Goal: Task Accomplishment & Management: Complete application form

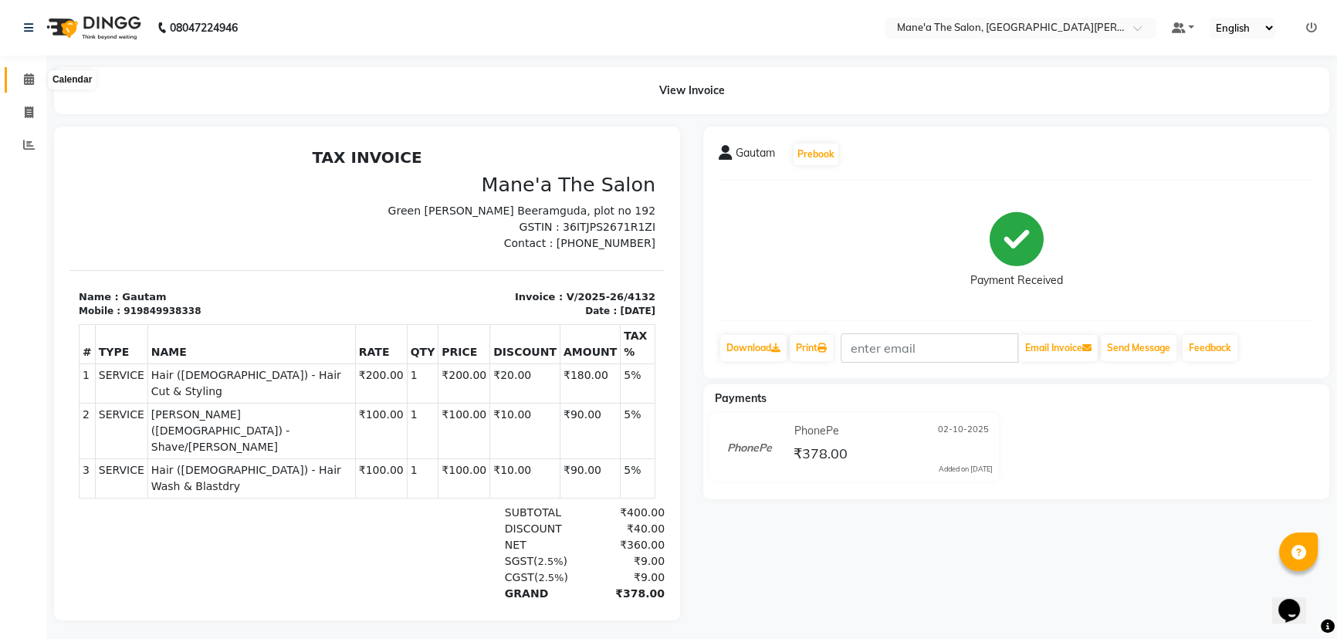
click at [35, 78] on span at bounding box center [28, 80] width 27 height 18
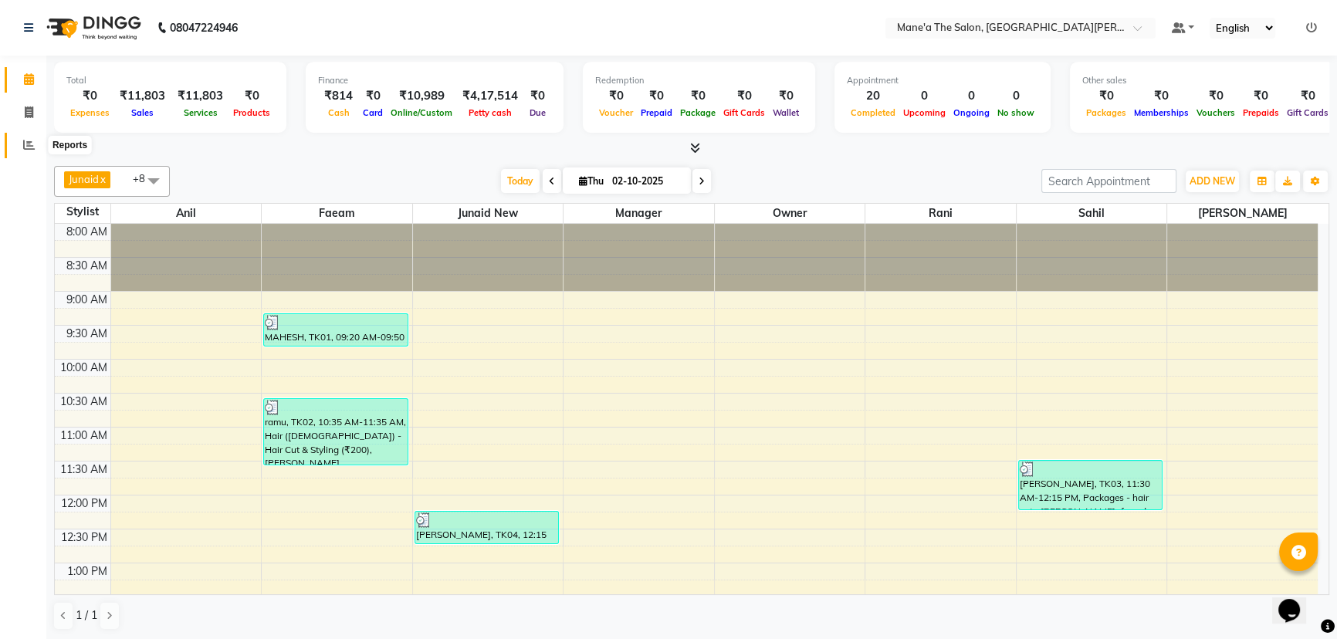
click at [29, 150] on icon at bounding box center [29, 145] width 12 height 12
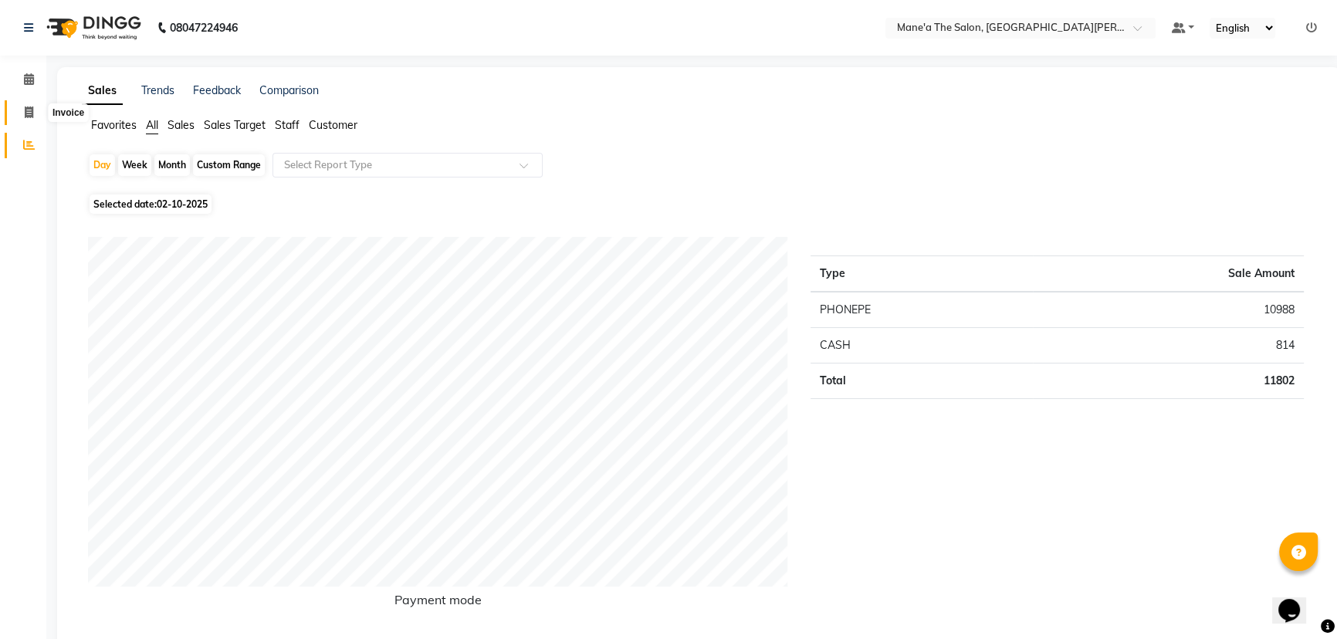
click at [29, 110] on icon at bounding box center [29, 112] width 8 height 12
select select "7205"
select select "service"
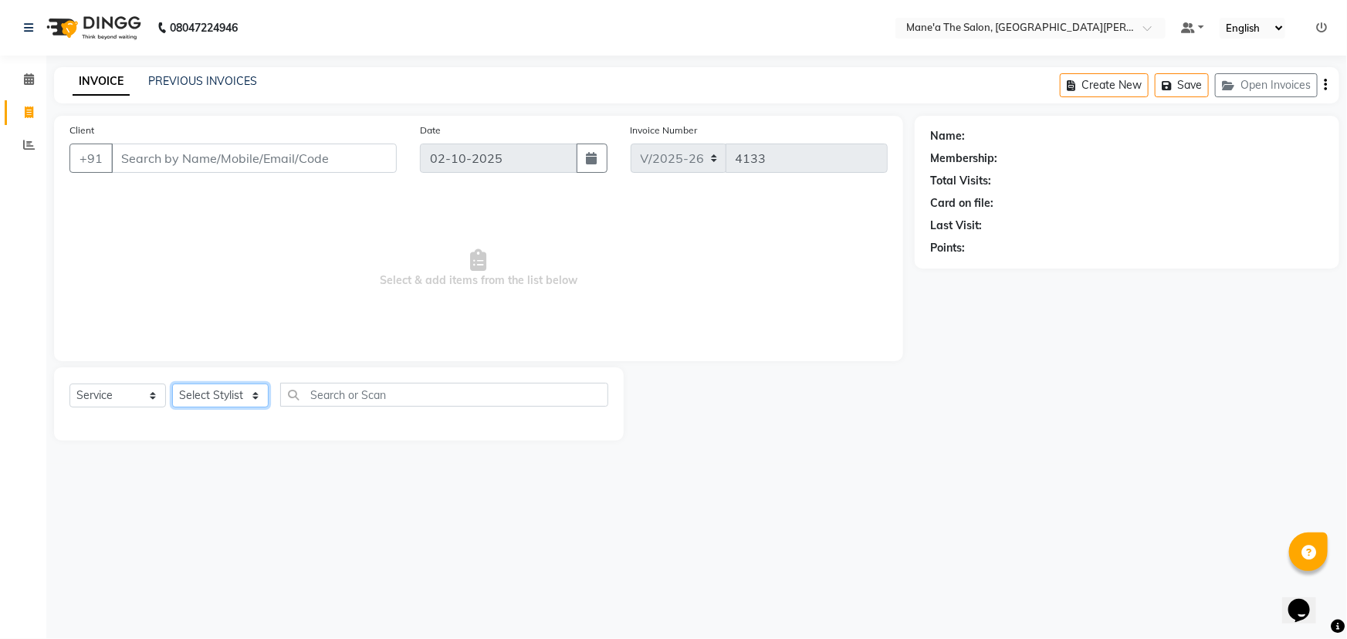
click at [232, 394] on select "Select Stylist Anil Faeam Junaid New Manager [PERSON_NAME] Owner Rani [PERSON_N…" at bounding box center [220, 396] width 96 height 24
select select "82059"
click at [172, 384] on select "Select Stylist Anil Faeam Junaid New Manager [PERSON_NAME] Owner Rani [PERSON_N…" at bounding box center [220, 396] width 96 height 24
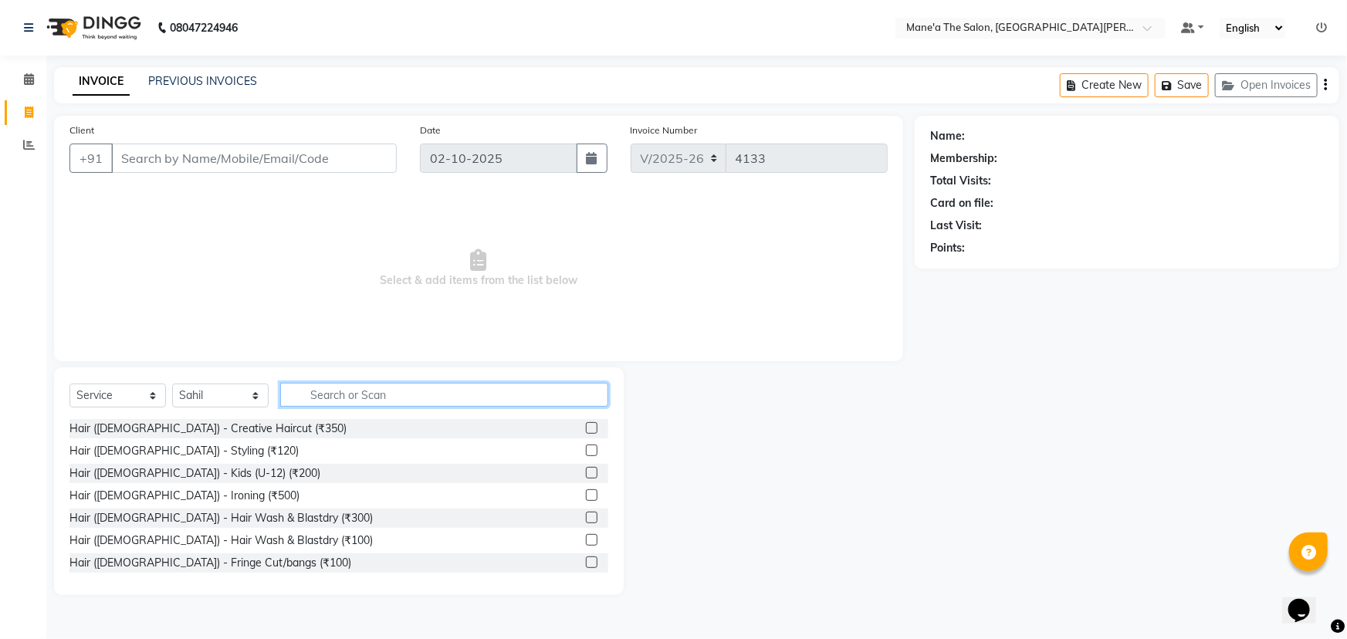
click at [331, 394] on input "text" at bounding box center [444, 395] width 328 height 24
type input "hair cut"
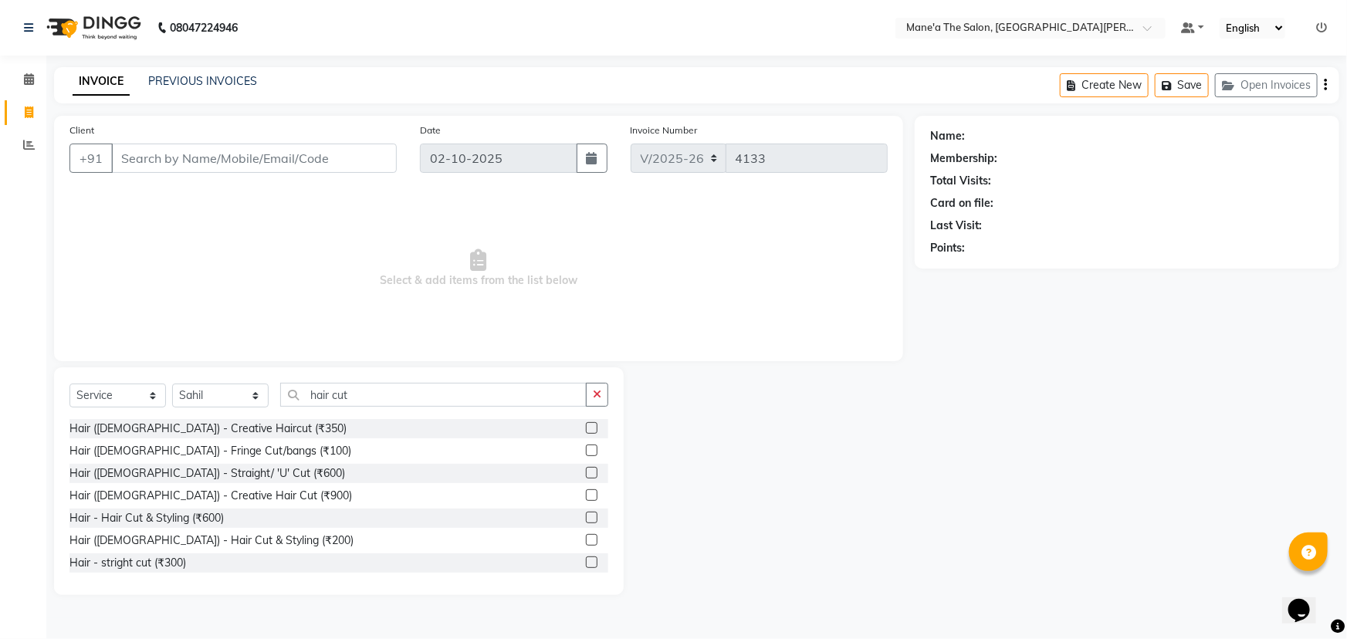
click at [586, 540] on label at bounding box center [592, 540] width 12 height 12
click at [586, 540] on input "checkbox" at bounding box center [591, 541] width 10 height 10
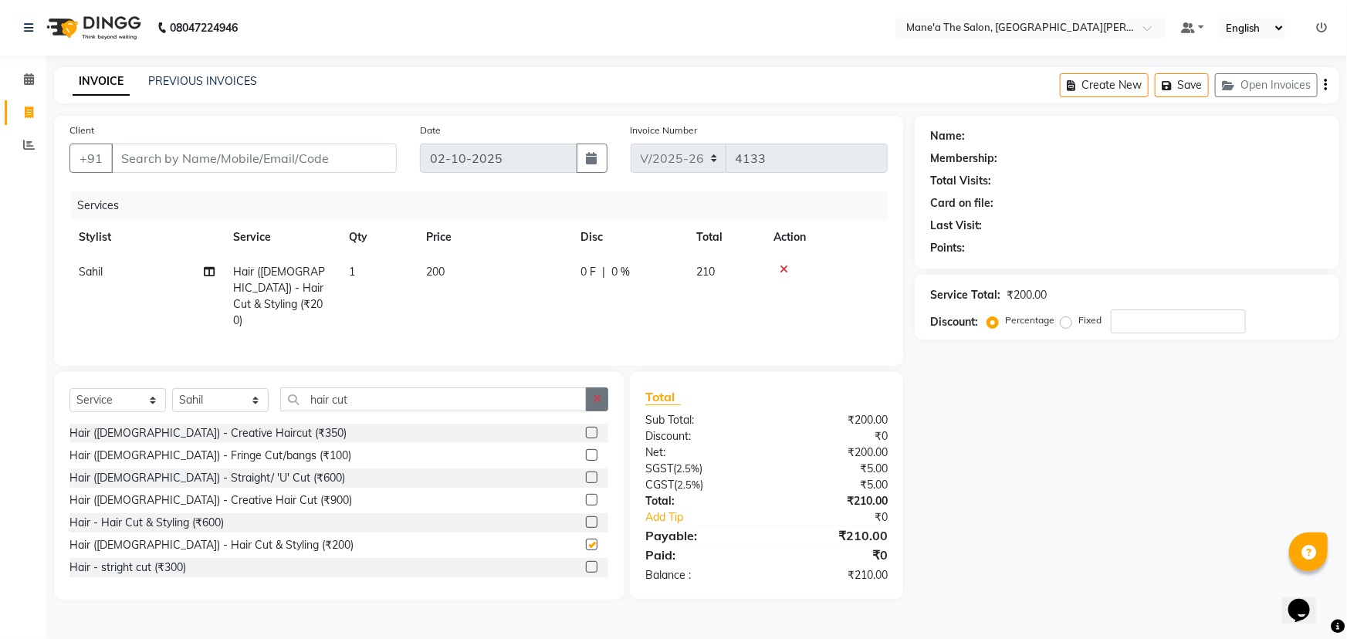
checkbox input "false"
click at [590, 388] on button "button" at bounding box center [597, 399] width 22 height 24
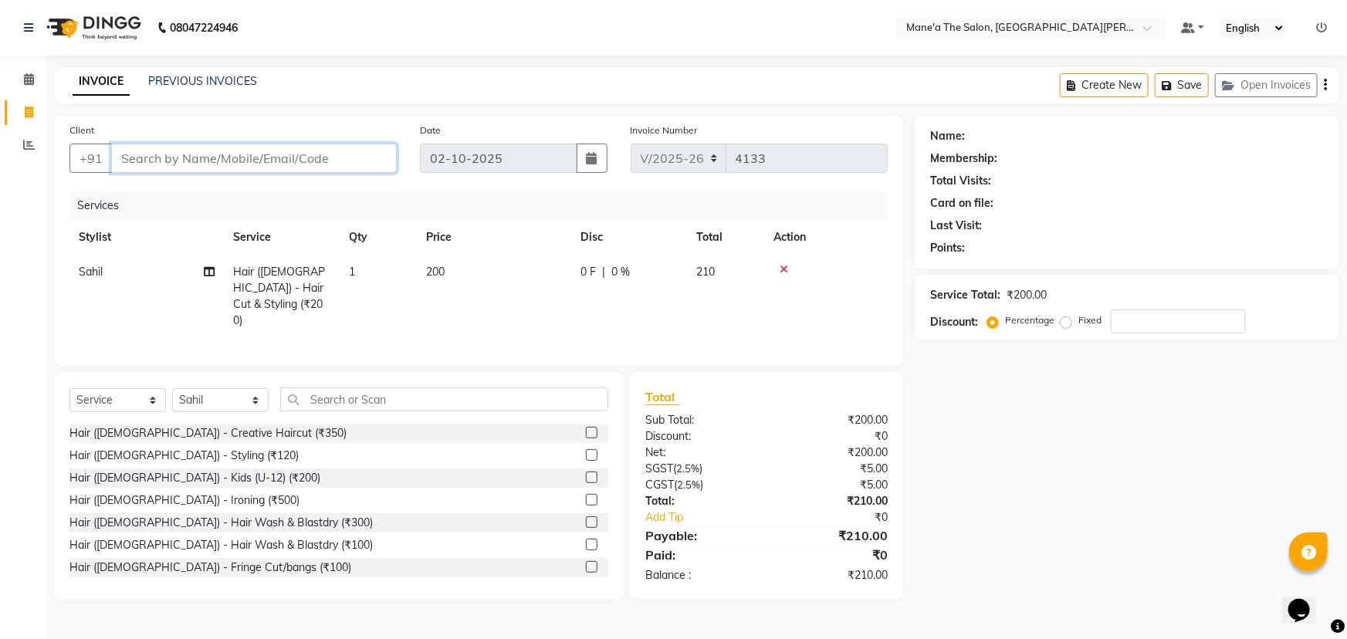
click at [225, 164] on input "Client" at bounding box center [254, 158] width 286 height 29
type input "8"
type input "0"
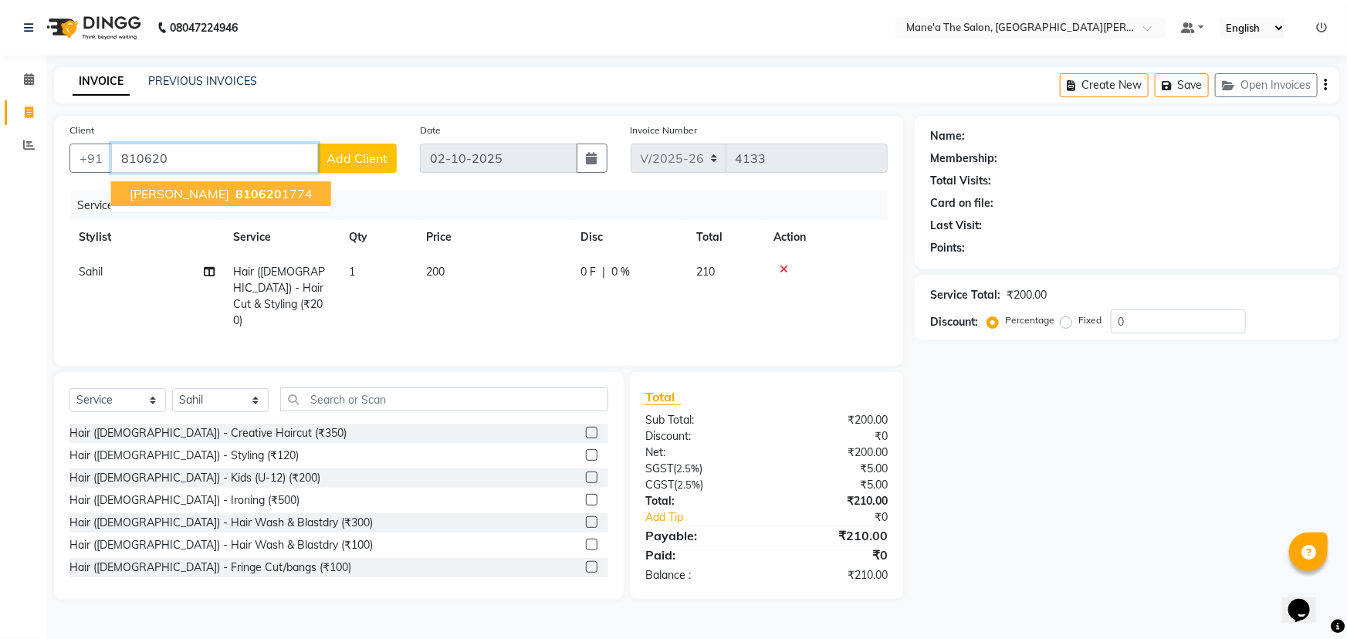
click at [235, 192] on span "810620" at bounding box center [258, 193] width 46 height 15
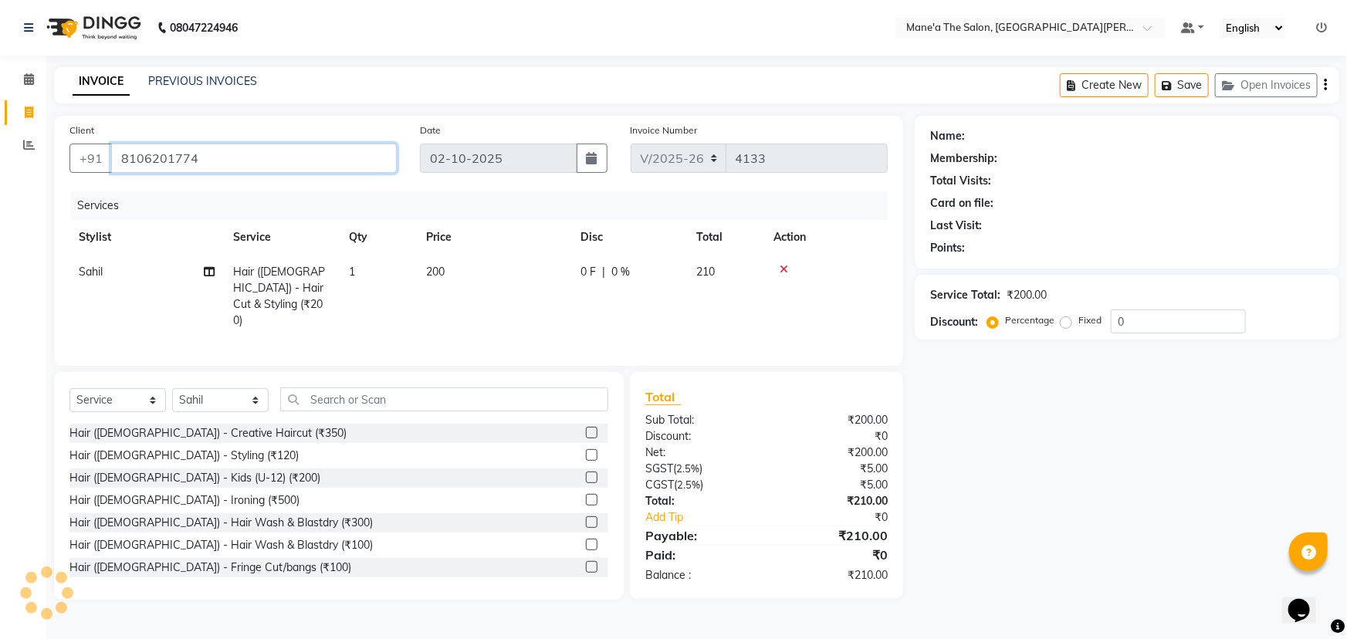
type input "8106201774"
select select "1: Object"
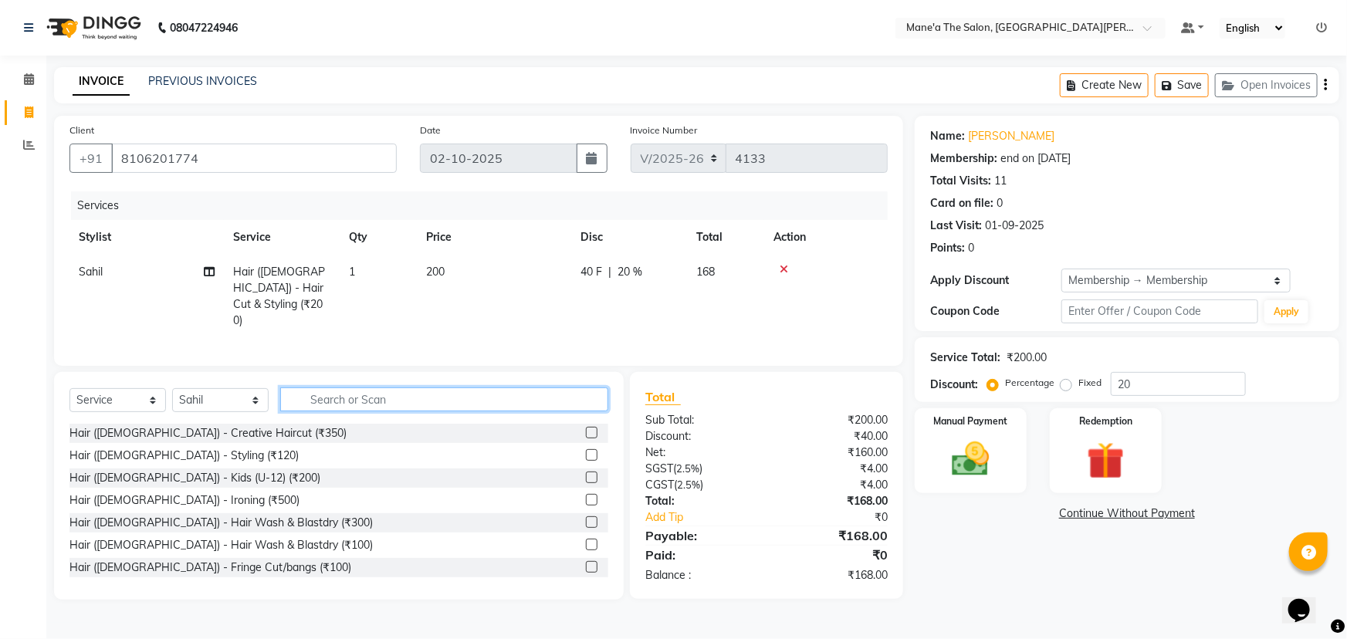
click at [394, 390] on input "text" at bounding box center [444, 399] width 328 height 24
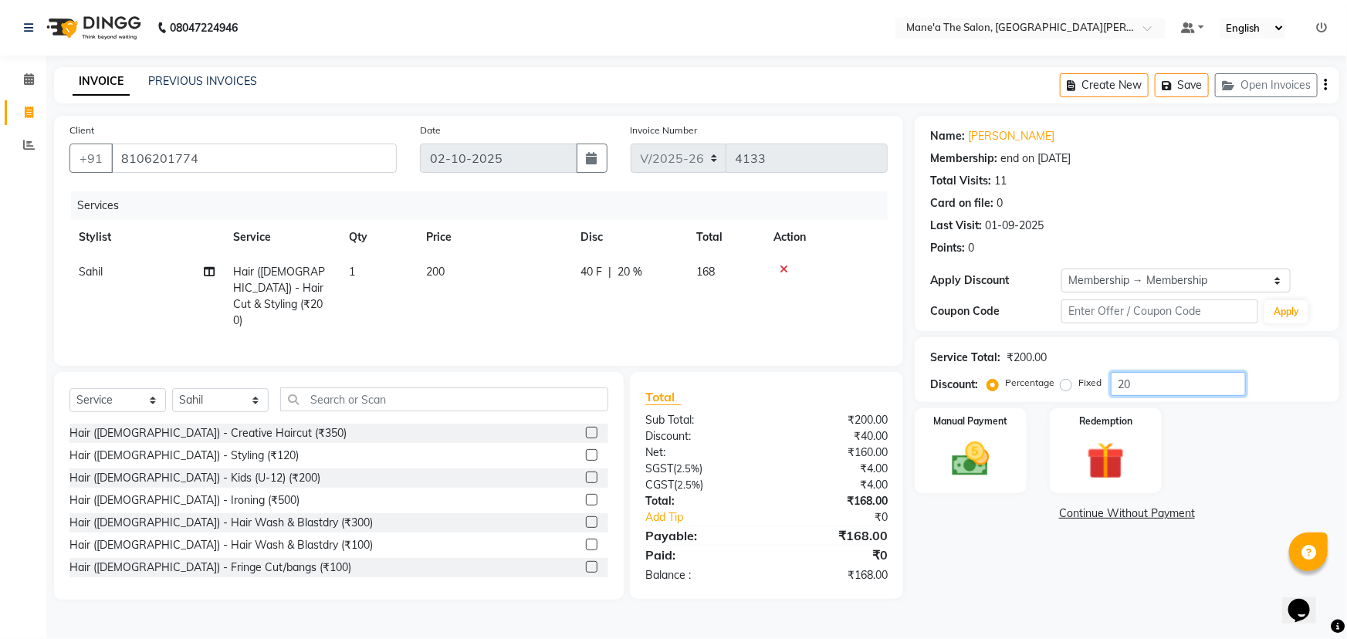
click at [1151, 391] on input "20" at bounding box center [1178, 384] width 135 height 24
type input "2"
type input "5"
click at [978, 445] on img at bounding box center [970, 459] width 63 height 45
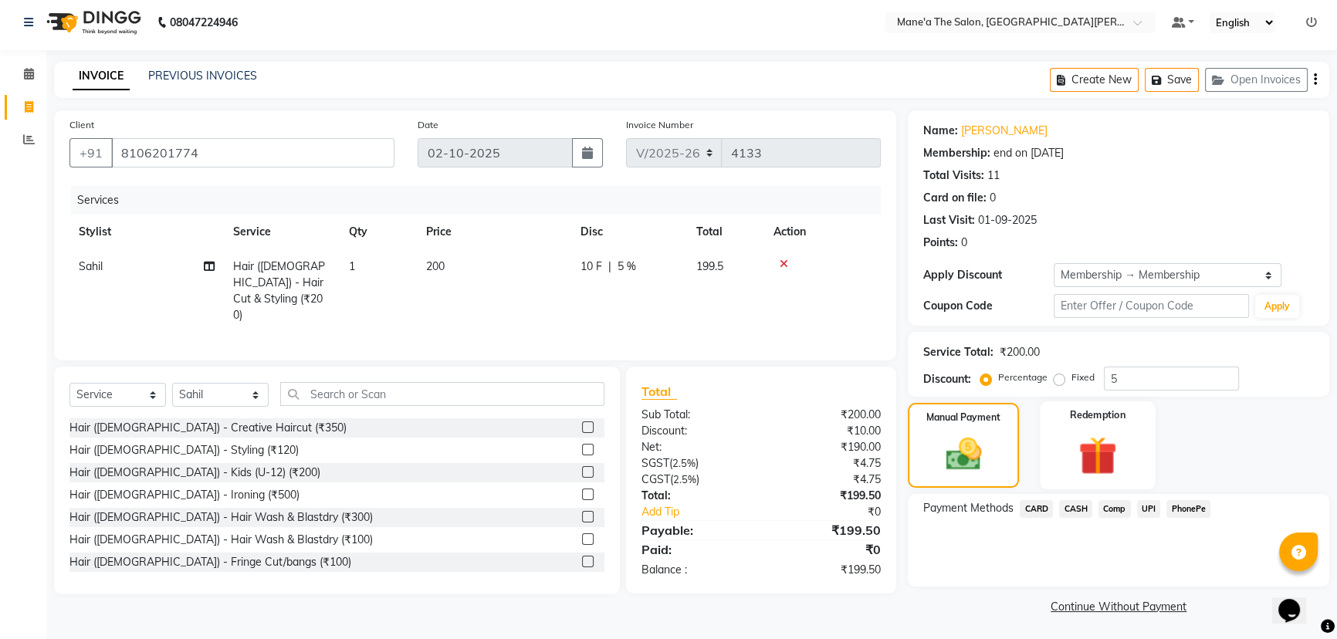
scroll to position [7, 0]
click at [1155, 506] on span "UPI" at bounding box center [1149, 508] width 24 height 18
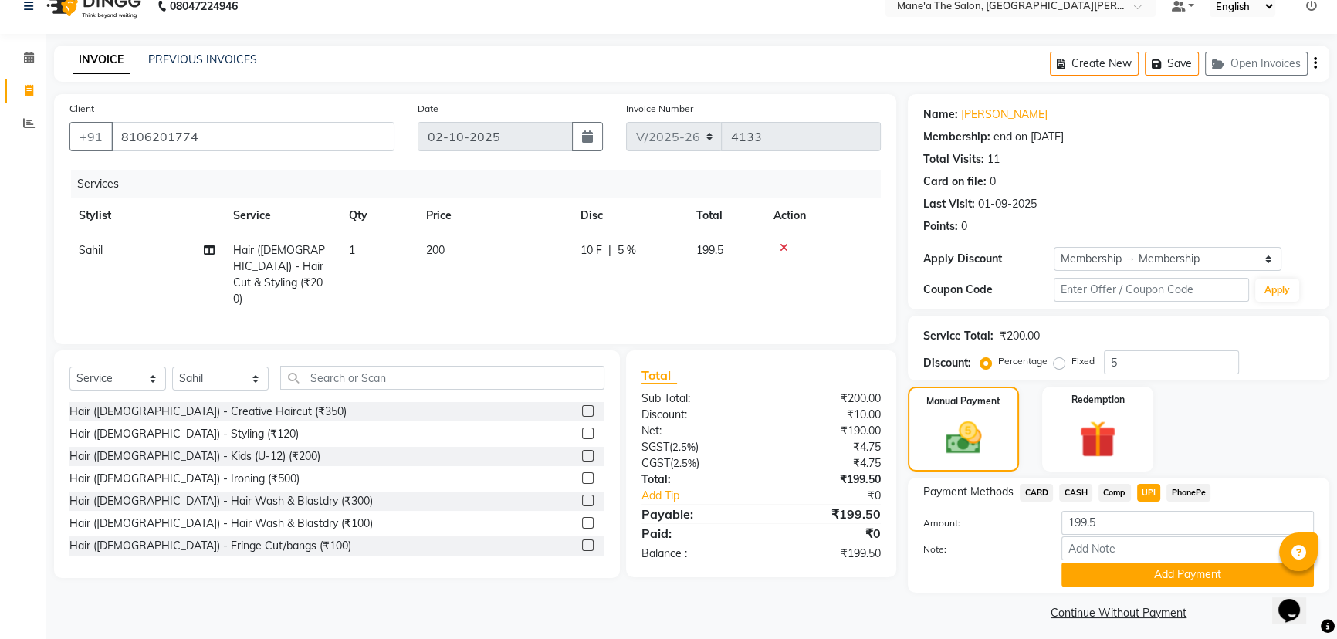
scroll to position [29, 0]
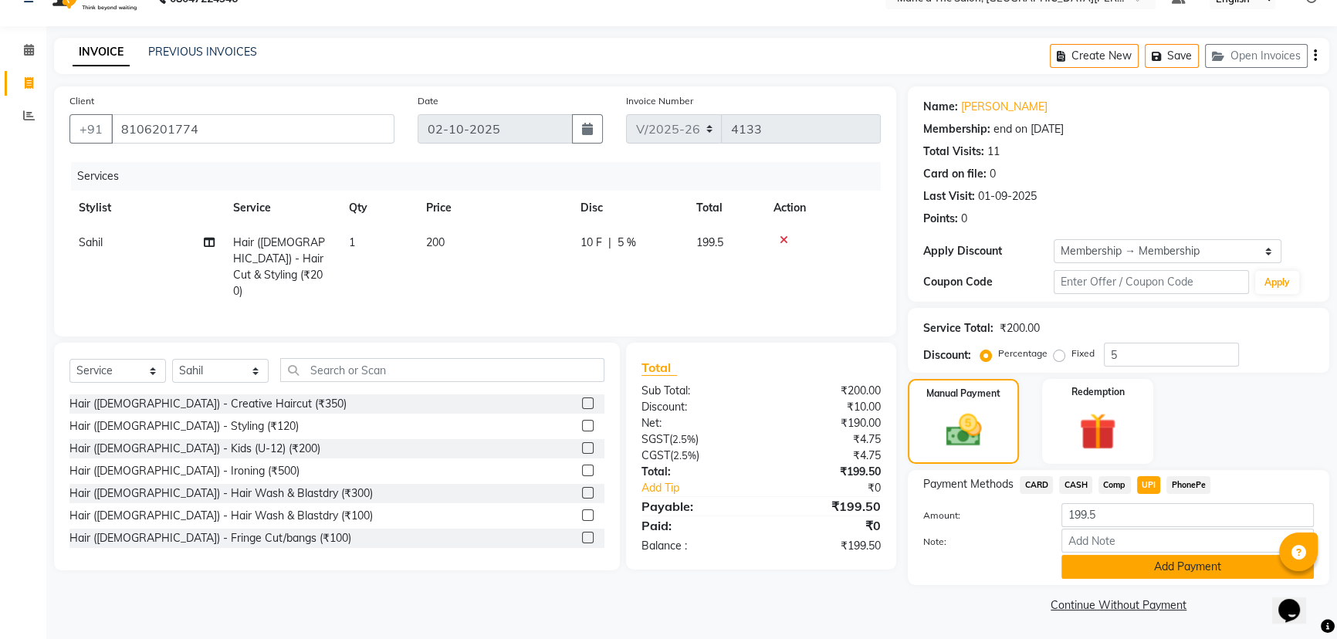
click at [1142, 565] on button "Add Payment" at bounding box center [1187, 567] width 252 height 24
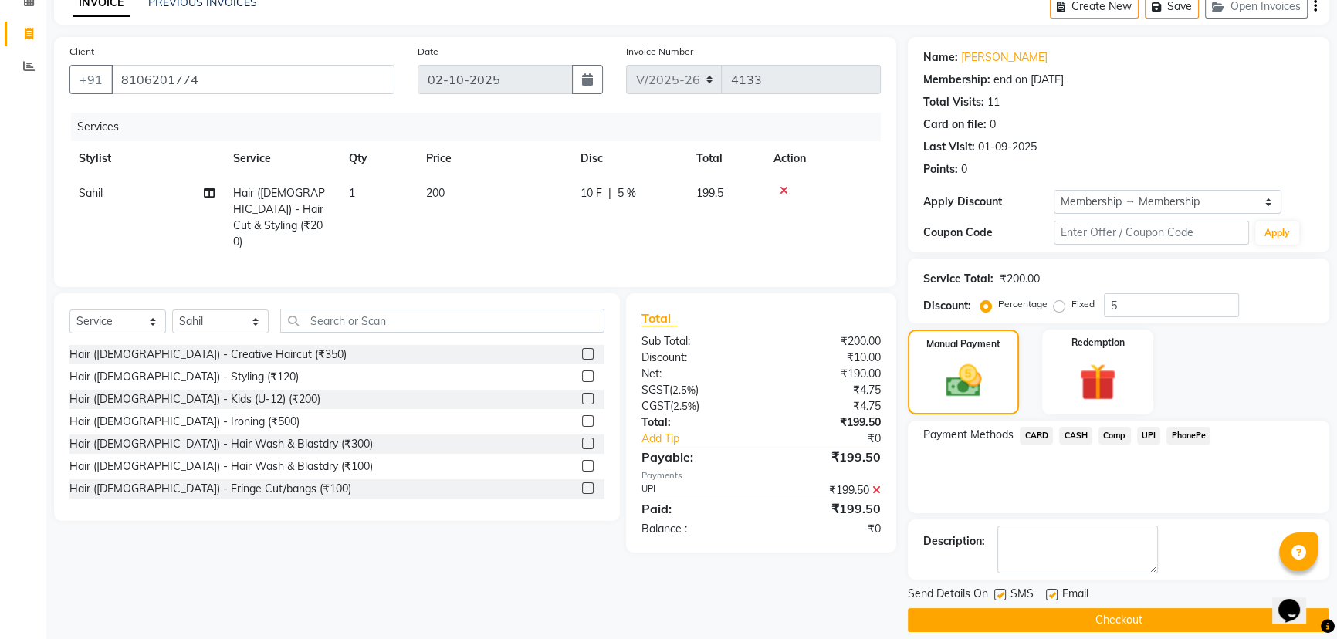
scroll to position [93, 0]
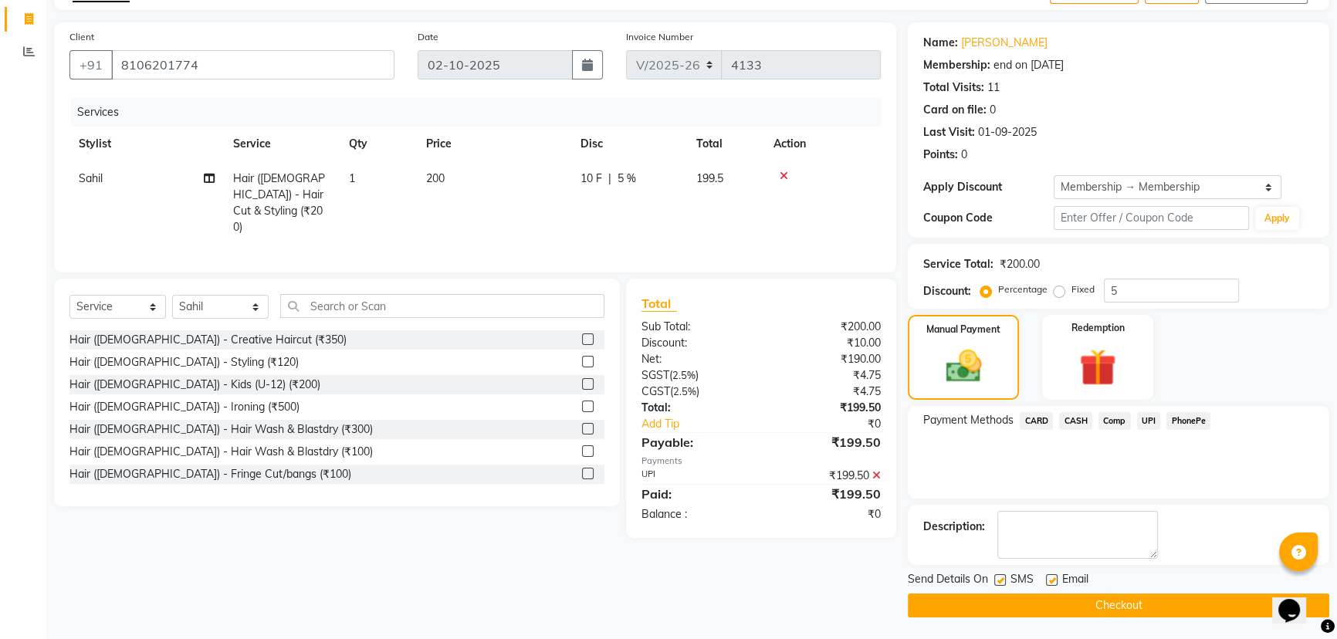
click at [1086, 600] on button "Checkout" at bounding box center [1118, 605] width 421 height 24
